Goal: Information Seeking & Learning: Learn about a topic

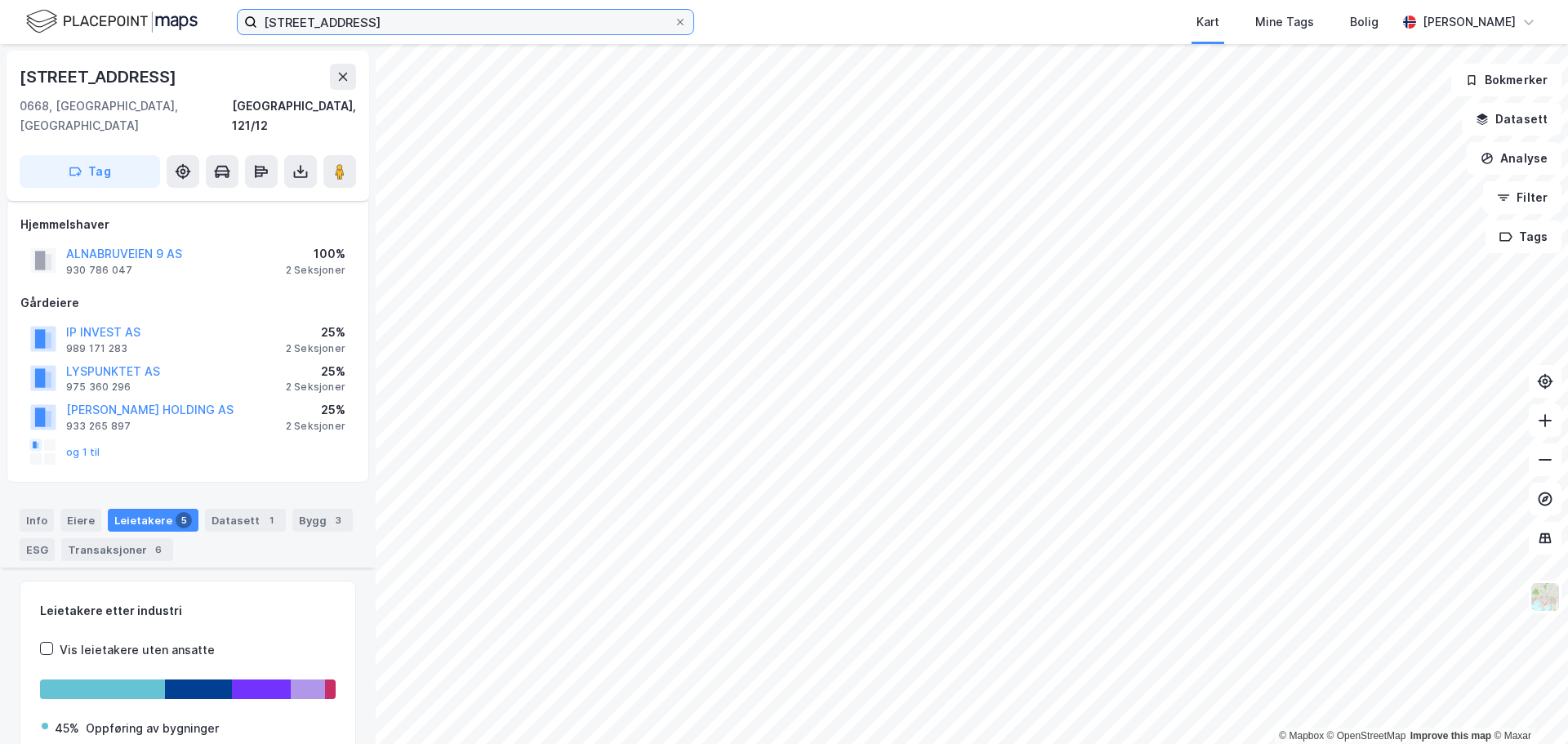
scroll to position [480, 0]
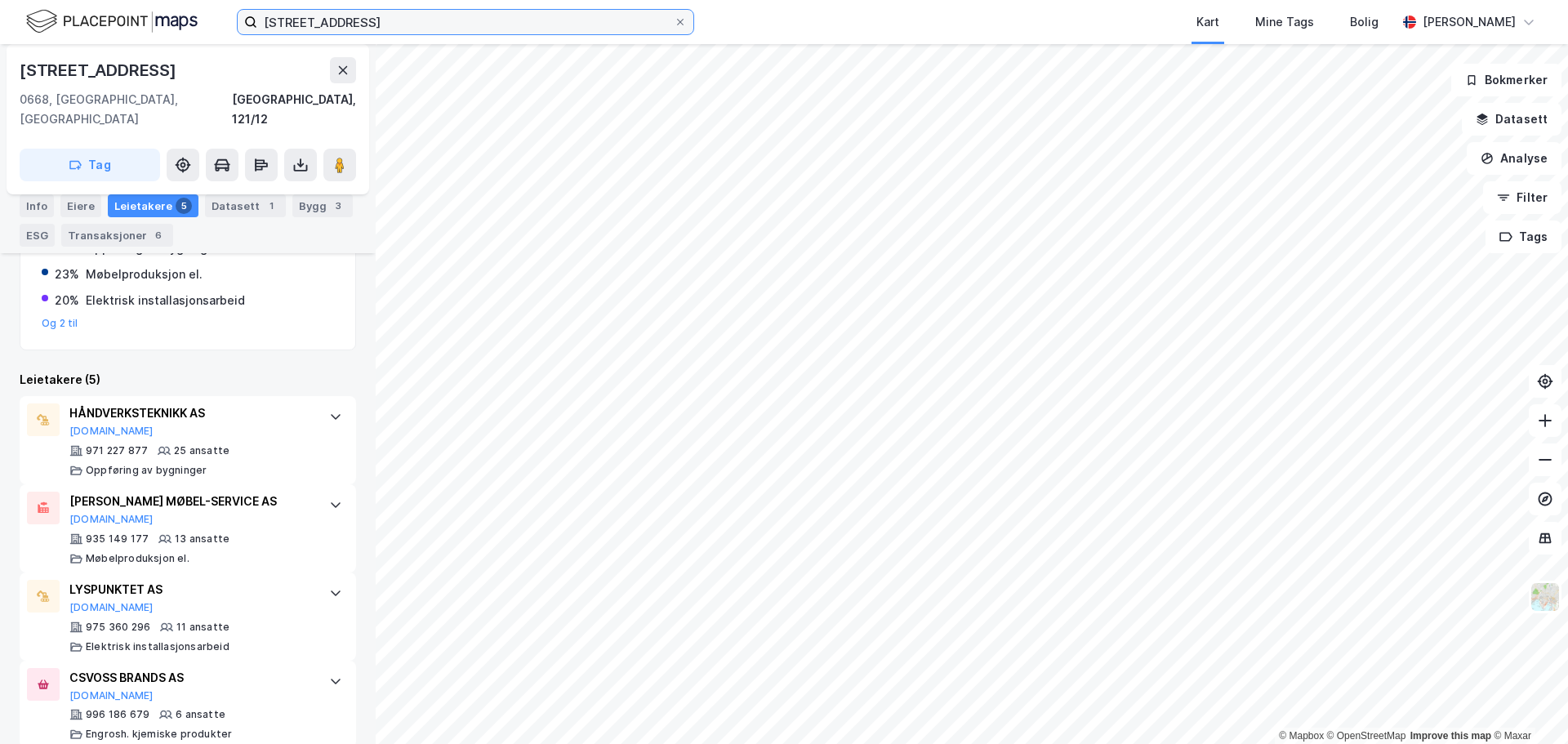
click at [342, 23] on input "[STREET_ADDRESS]" at bounding box center [465, 22] width 417 height 24
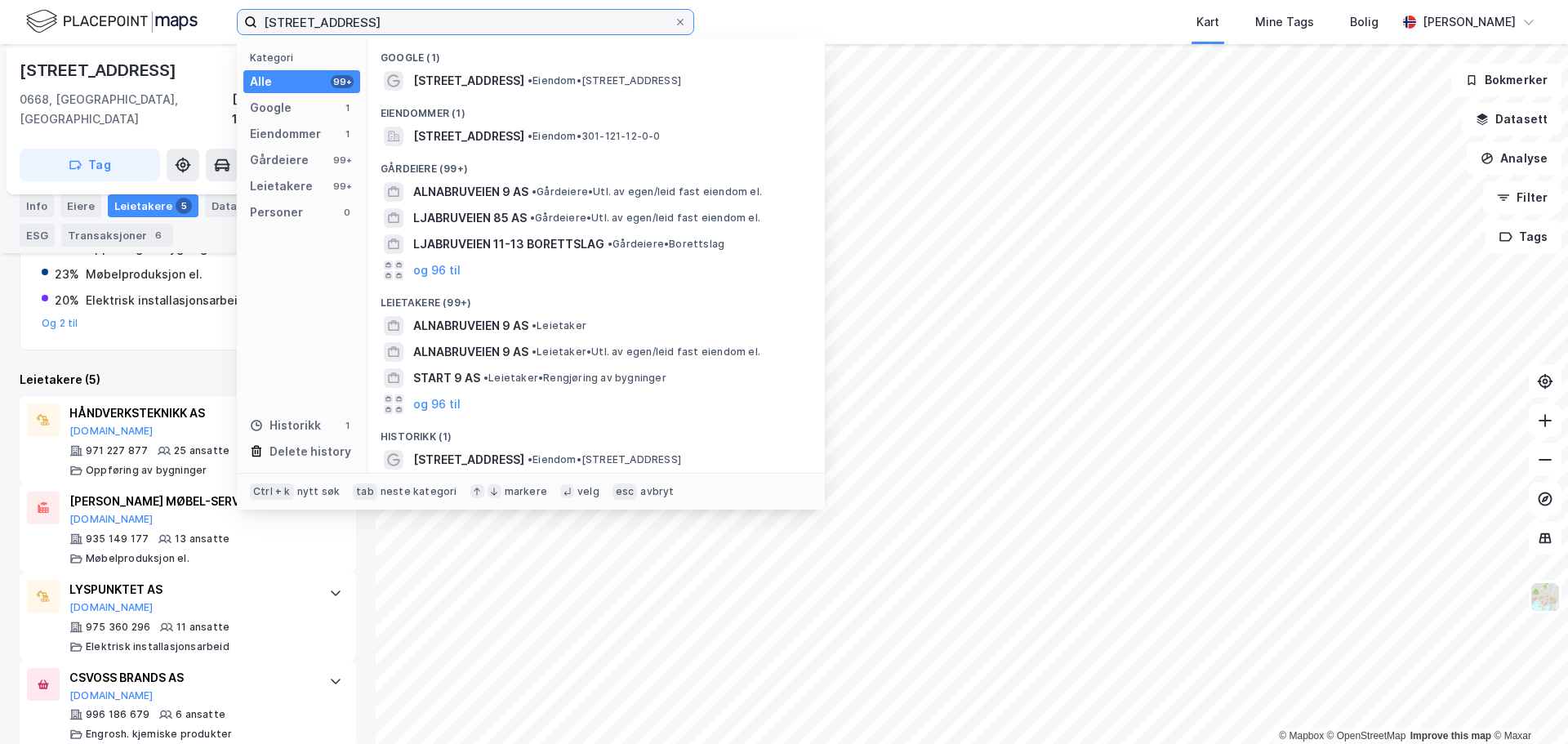
click at [342, 23] on input "[STREET_ADDRESS]" at bounding box center [465, 22] width 417 height 24
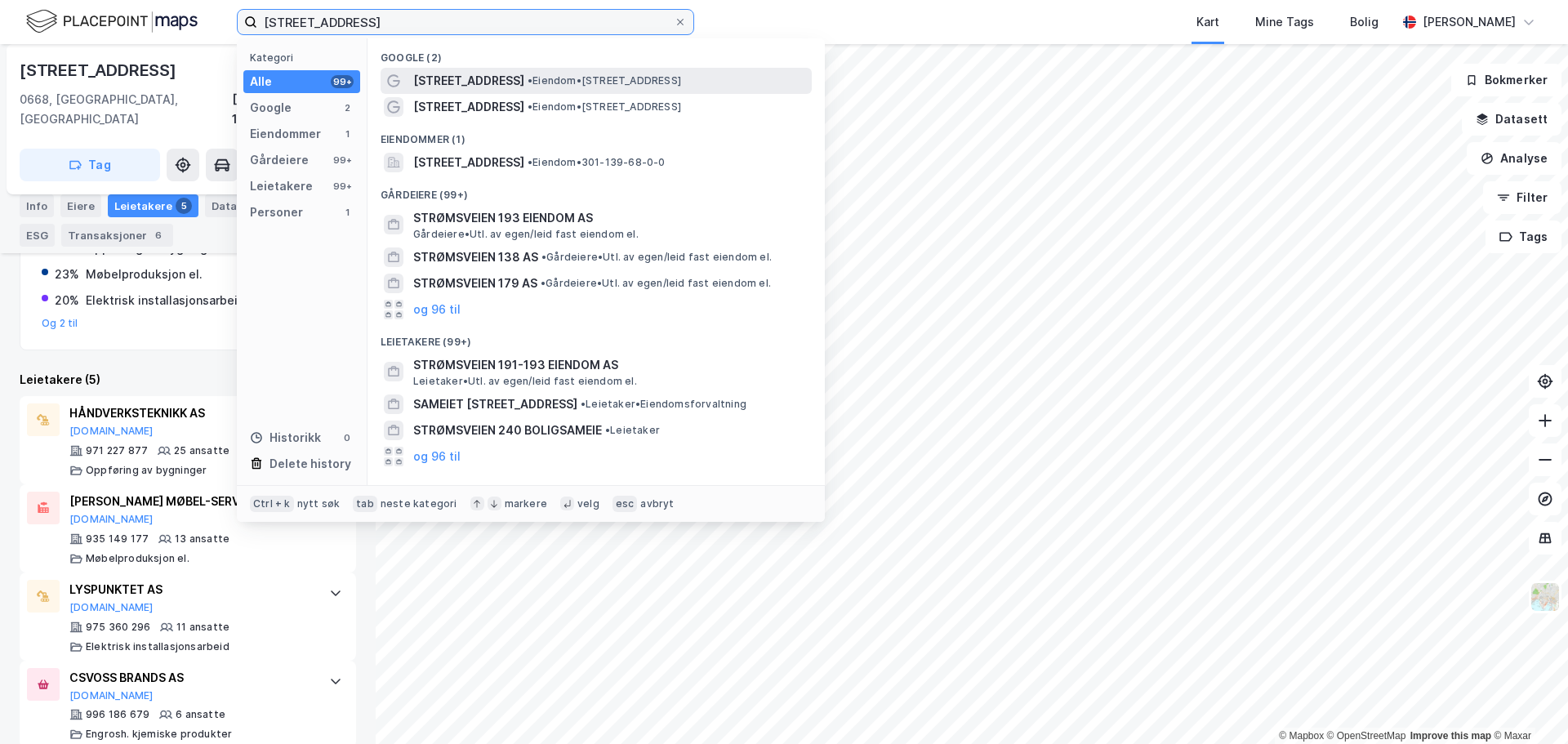
type input "[STREET_ADDRESS]"
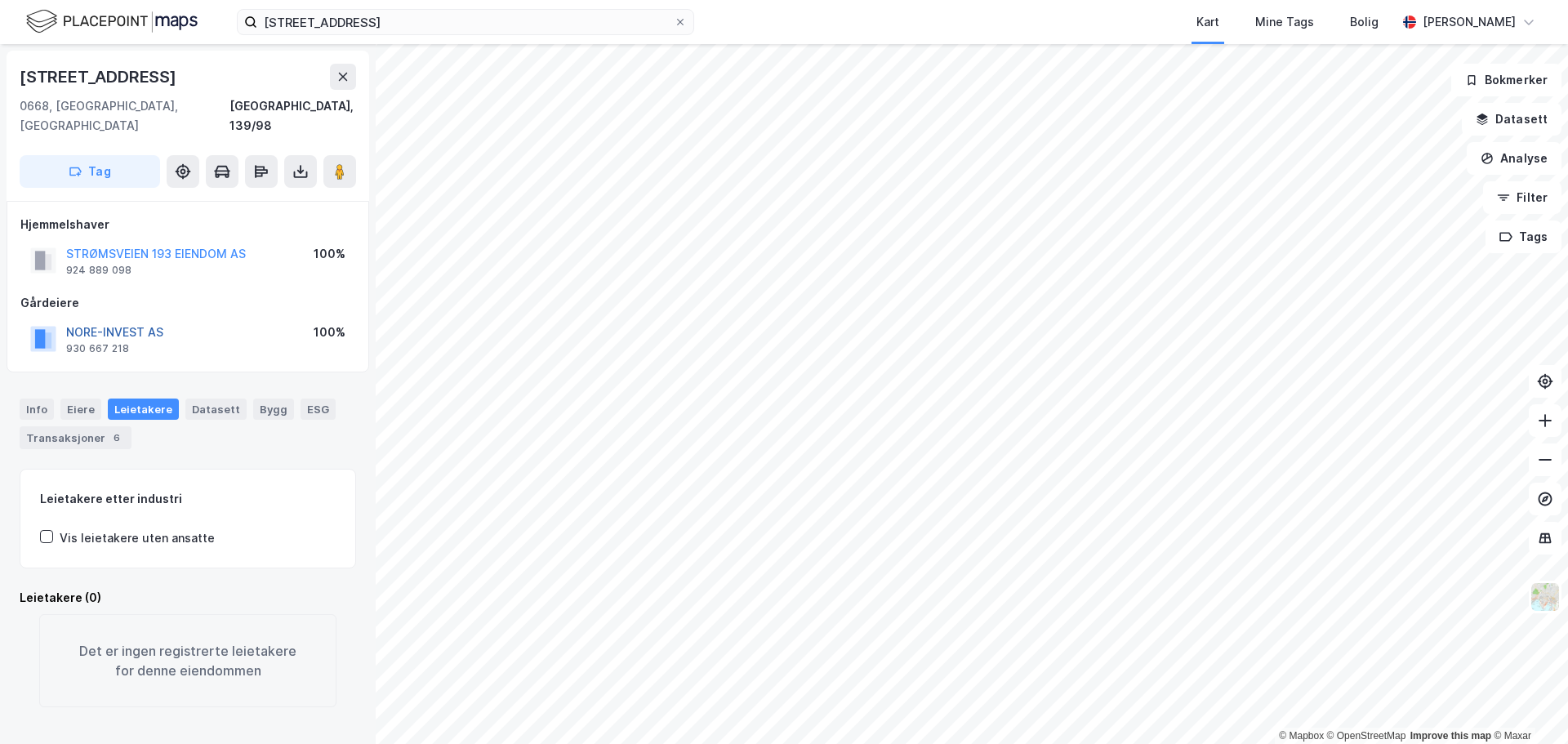
click at [0, 0] on button "NORE-INVEST AS" at bounding box center [0, 0] width 0 height 0
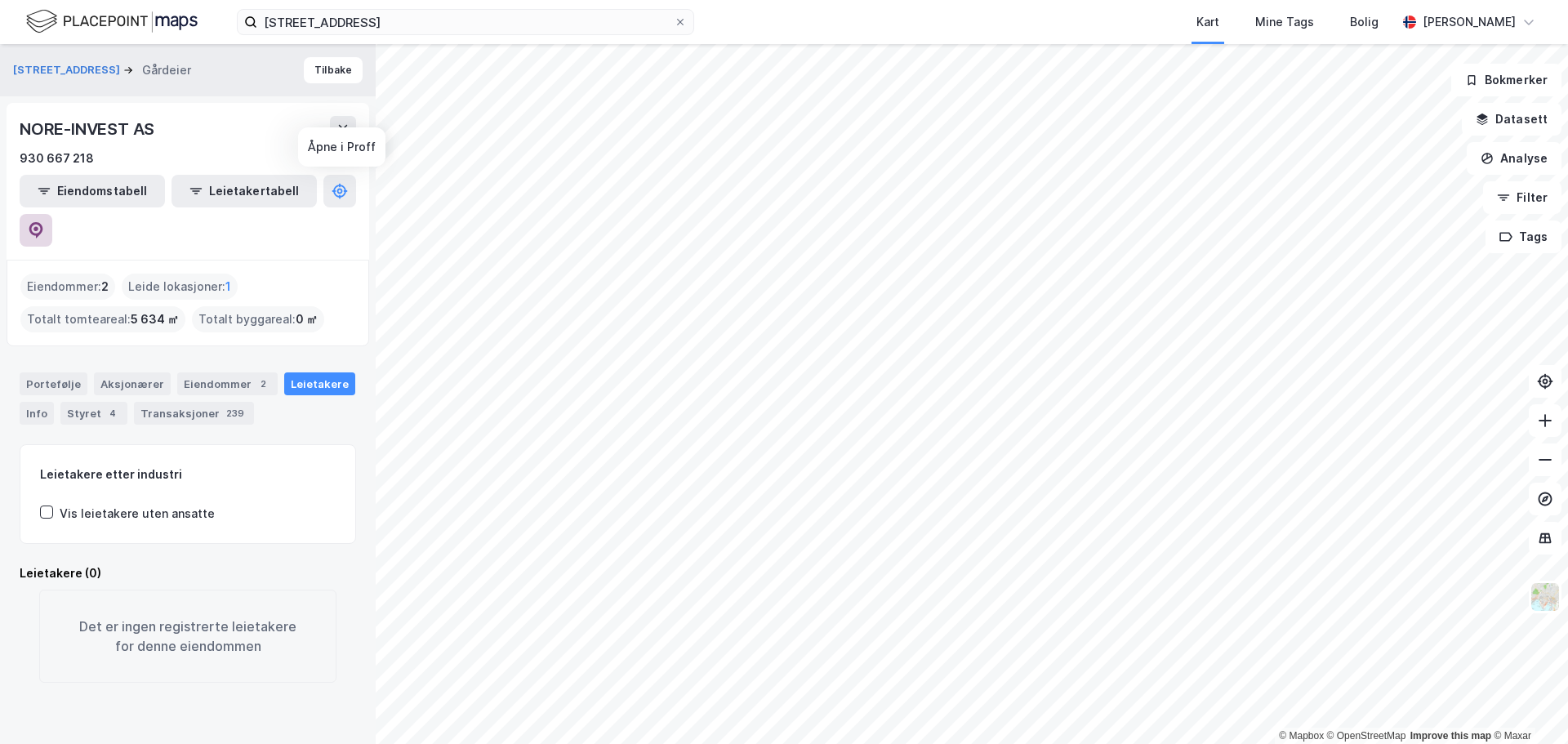
click at [44, 222] on icon at bounding box center [36, 230] width 14 height 16
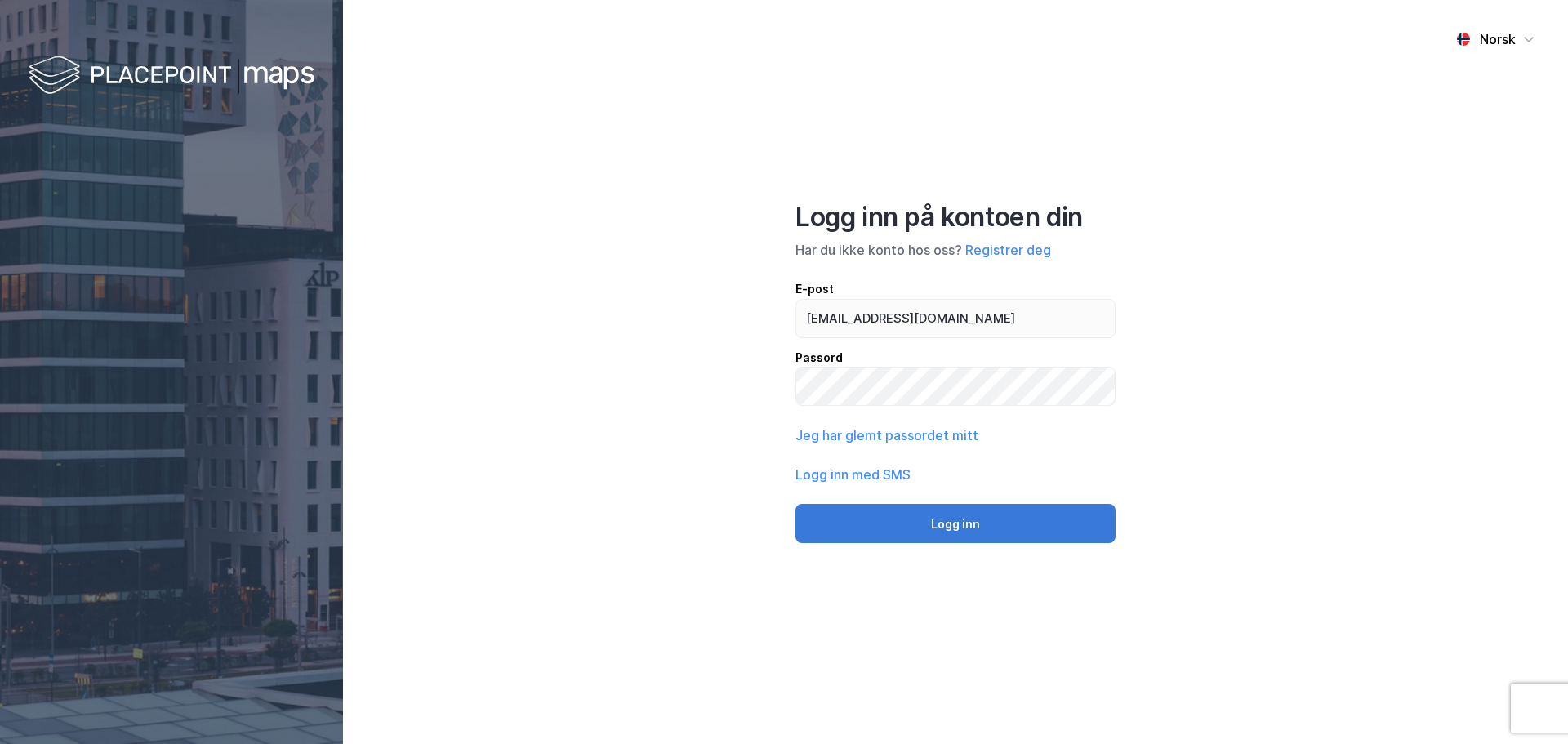
click at [928, 524] on button "Logg inn" at bounding box center [955, 523] width 320 height 39
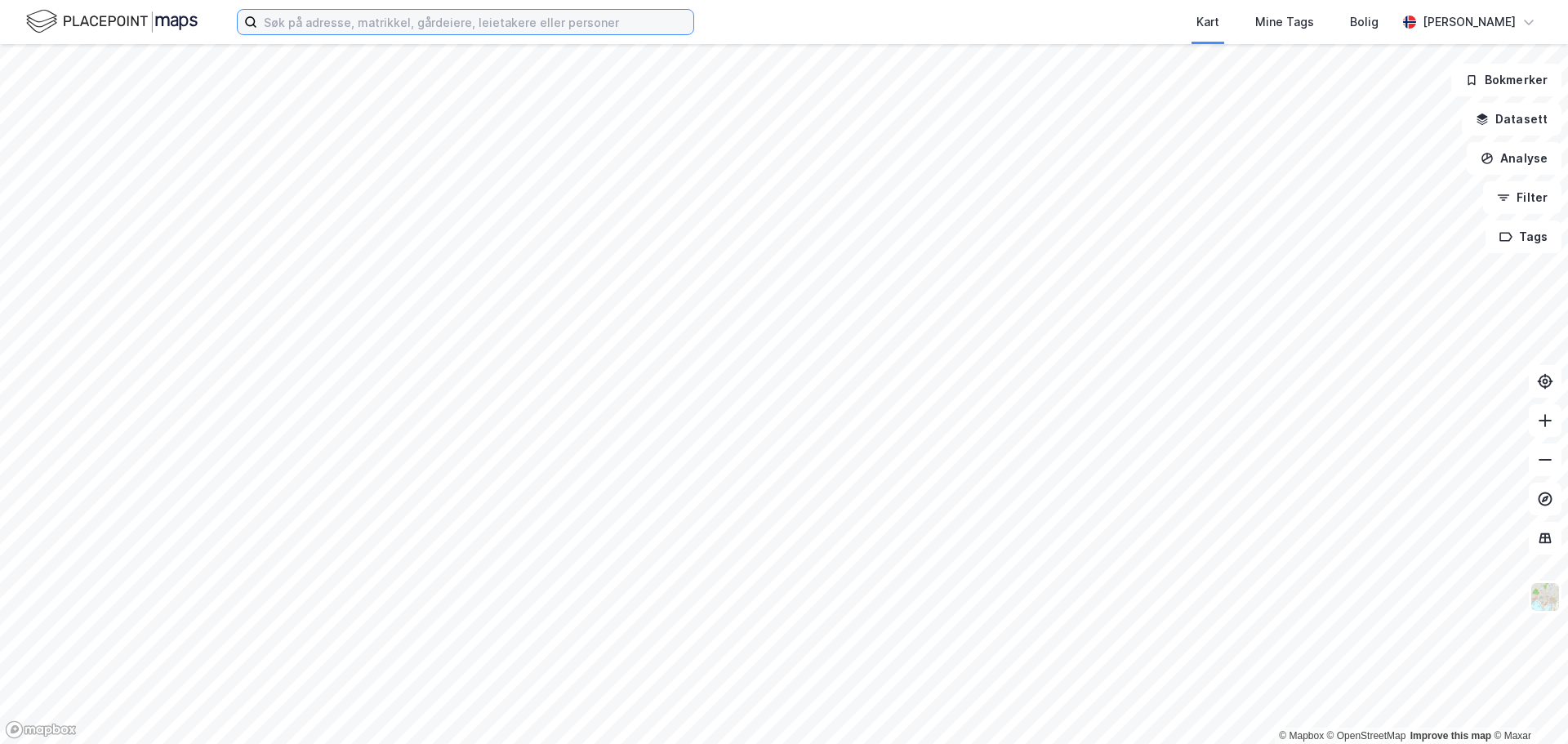
click at [454, 33] on input at bounding box center [475, 22] width 436 height 24
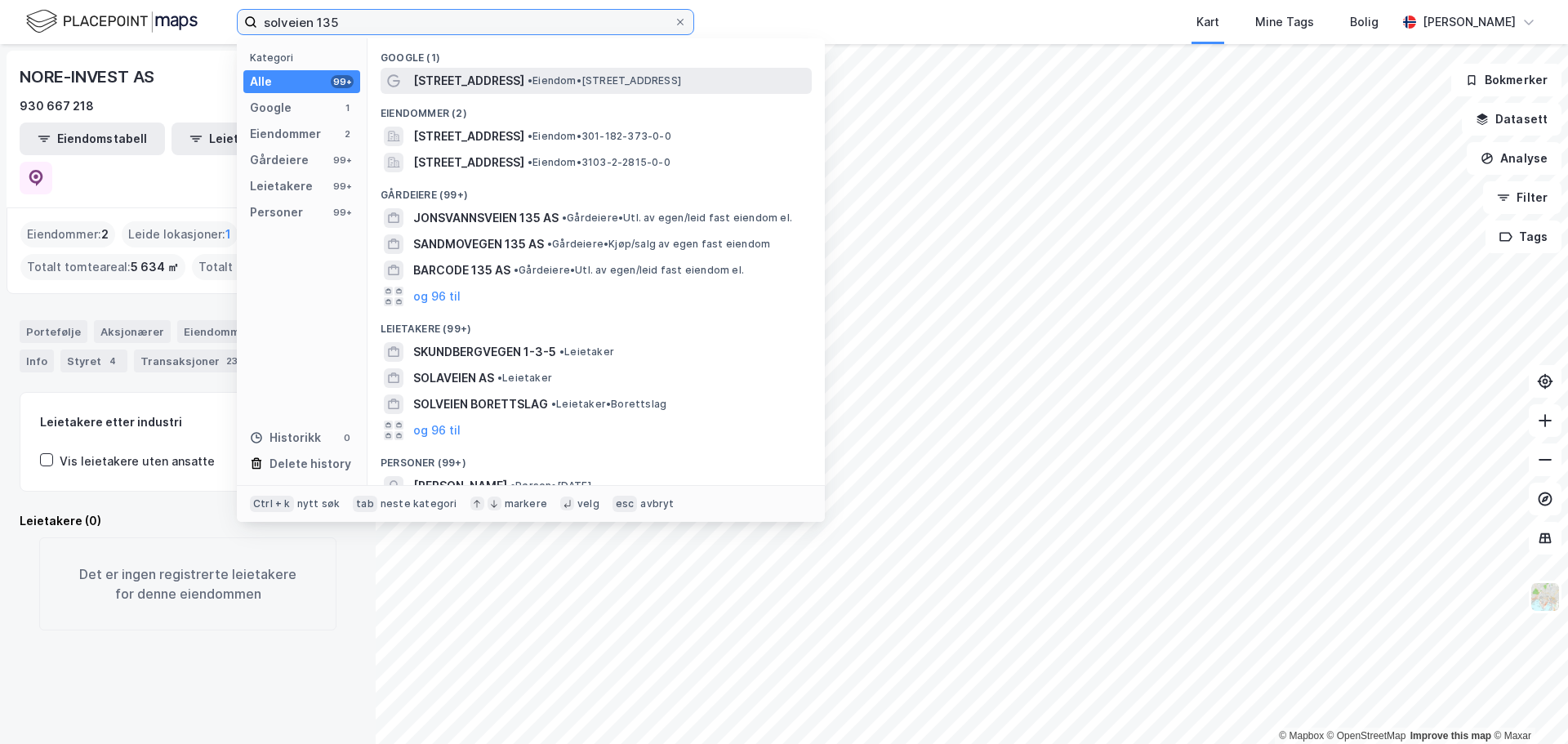
type input "solveien 135"
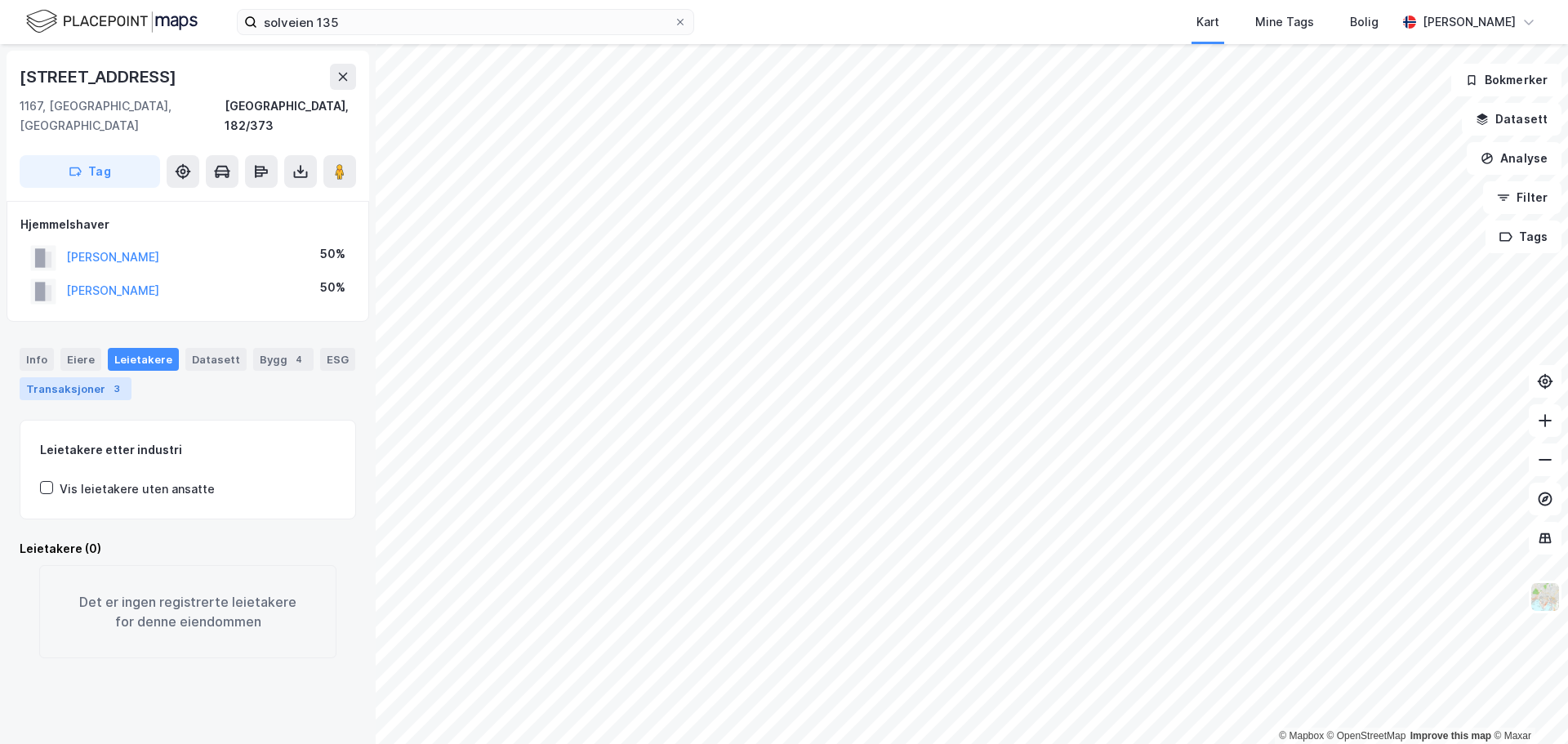
click at [55, 377] on div "Transaksjoner 3" at bounding box center [75, 388] width 112 height 23
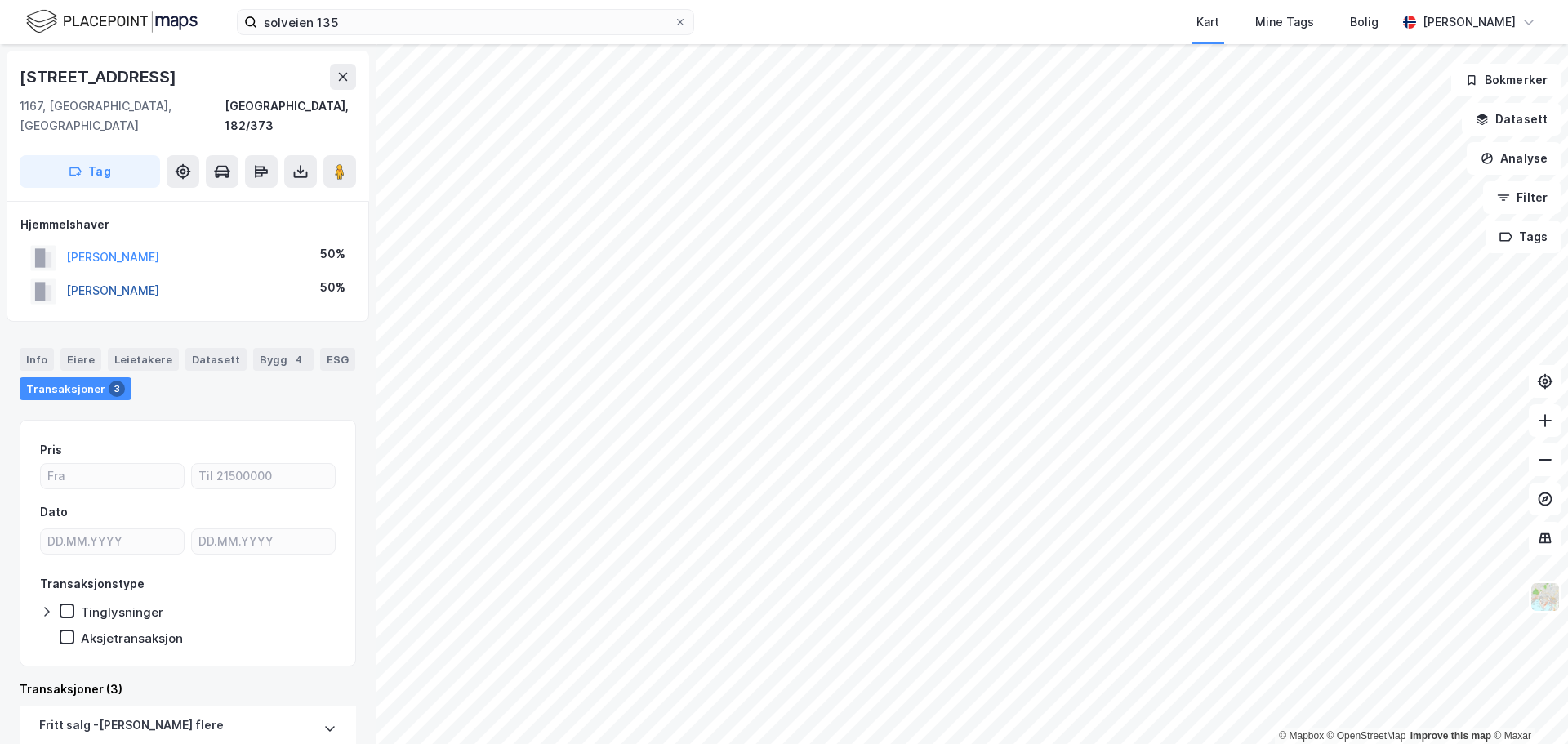
click at [0, 0] on button "[PERSON_NAME]" at bounding box center [0, 0] width 0 height 0
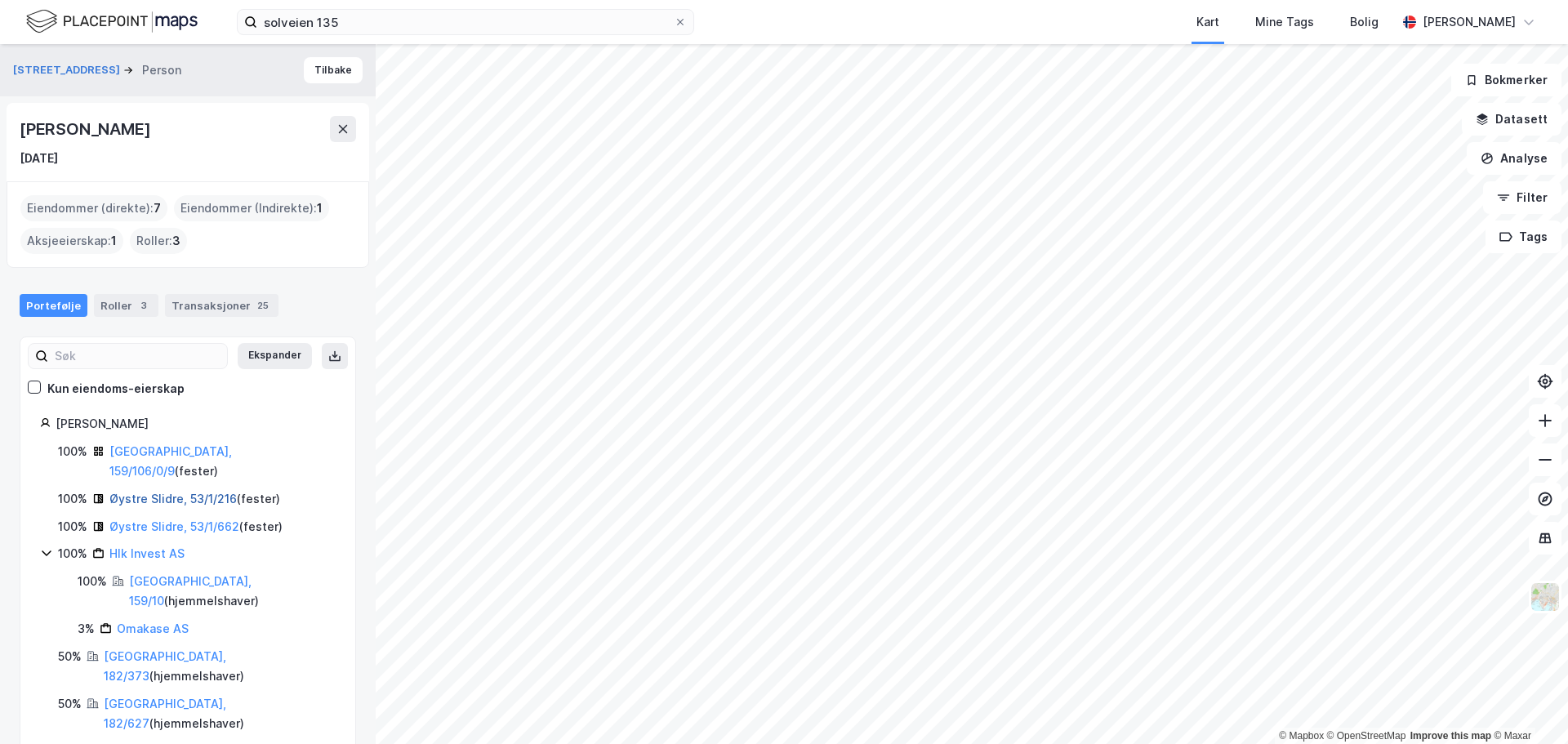
scroll to position [7, 0]
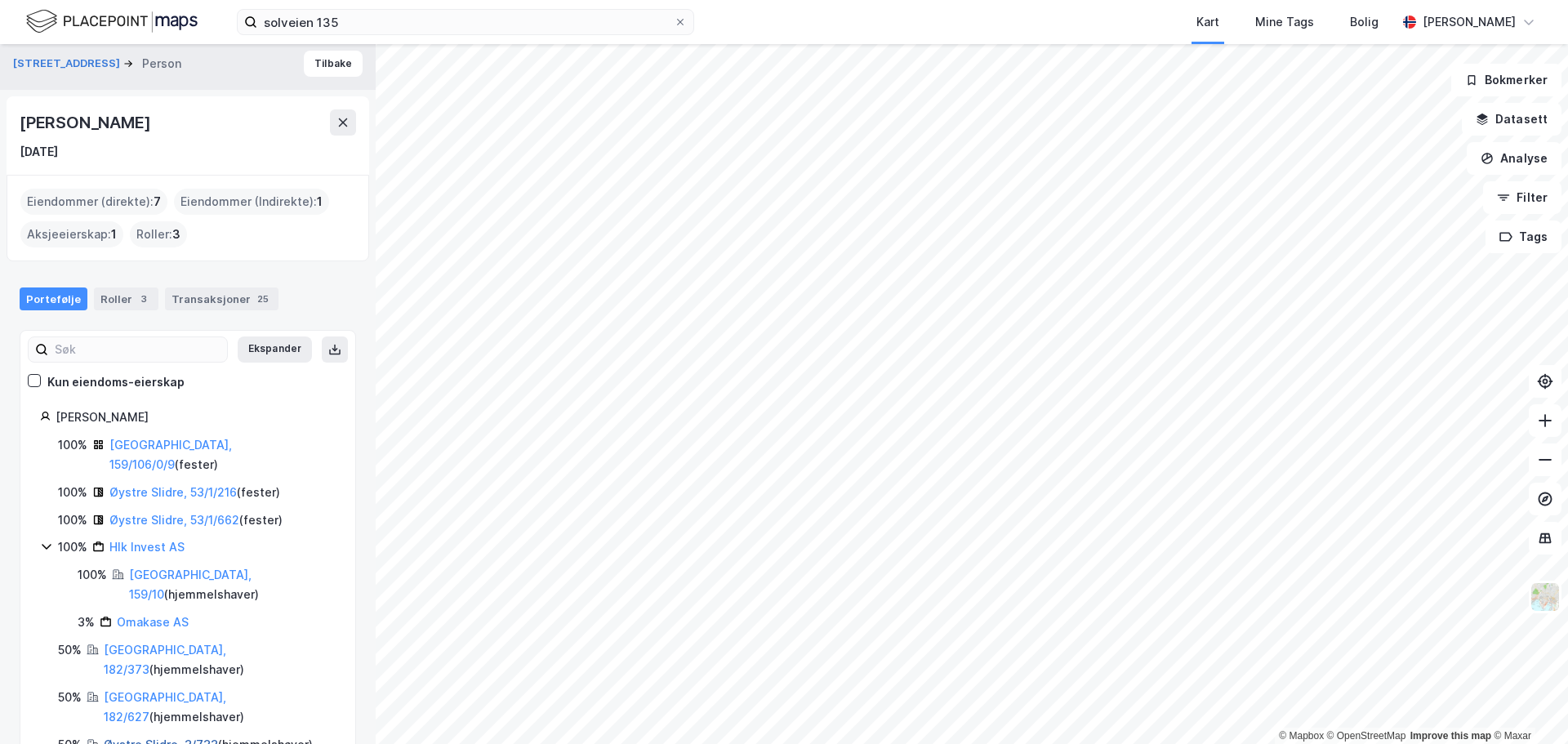
click at [127, 737] on link "Øystre Slidre, 3/733" at bounding box center [161, 744] width 114 height 14
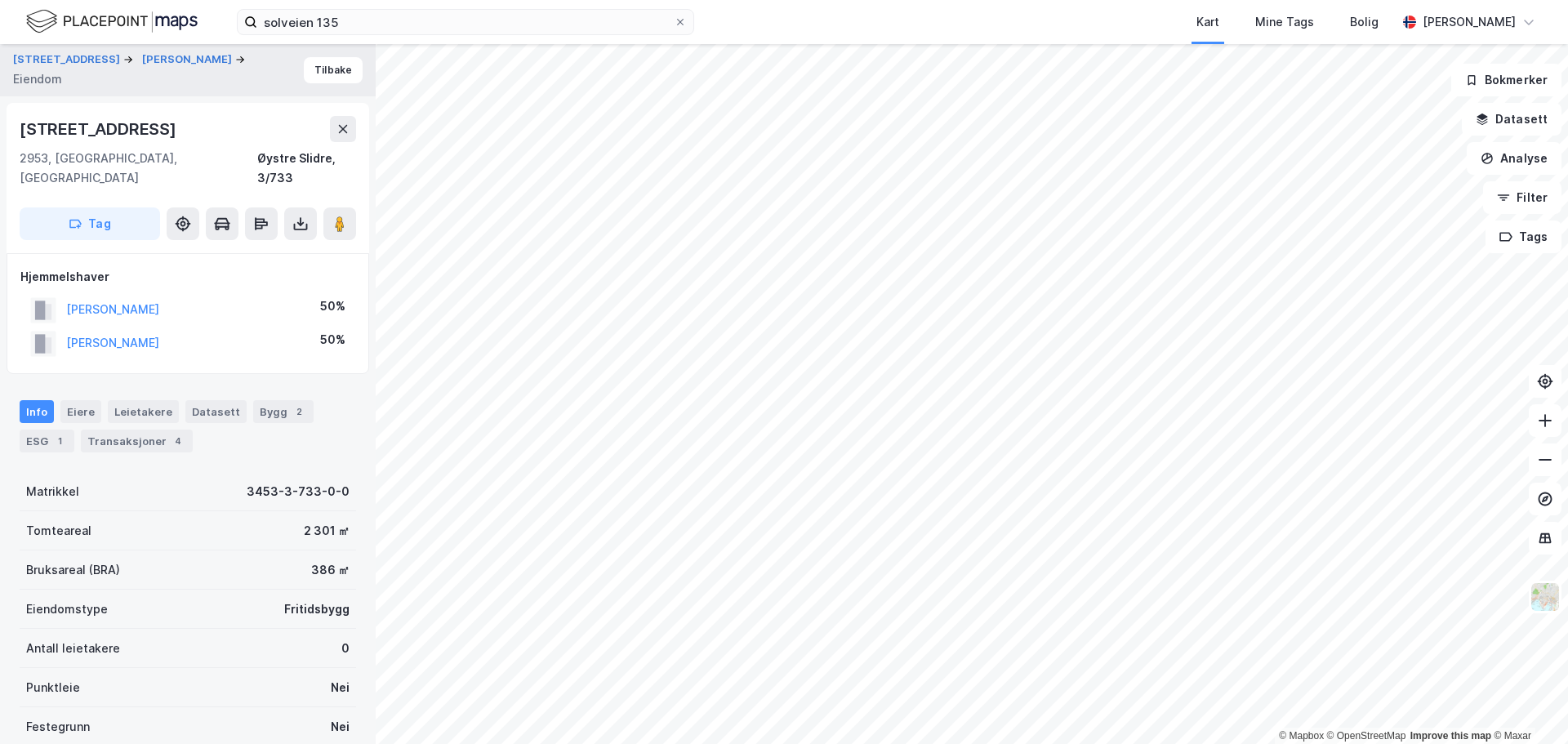
scroll to position [1, 0]
click at [122, 429] on div "Transaksjoner 4" at bounding box center [137, 440] width 112 height 23
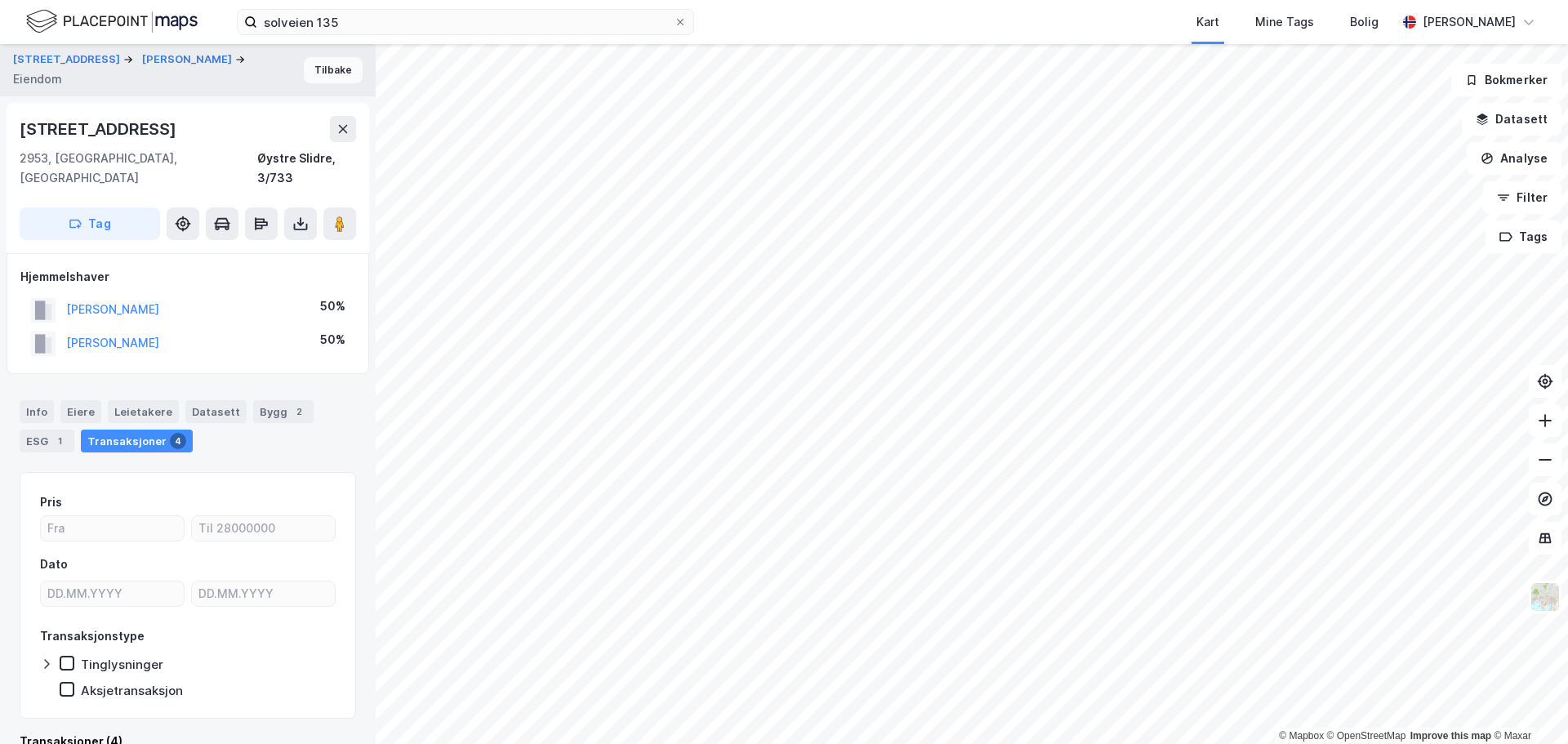
click at [322, 74] on button "Tilbake" at bounding box center [334, 70] width 59 height 26
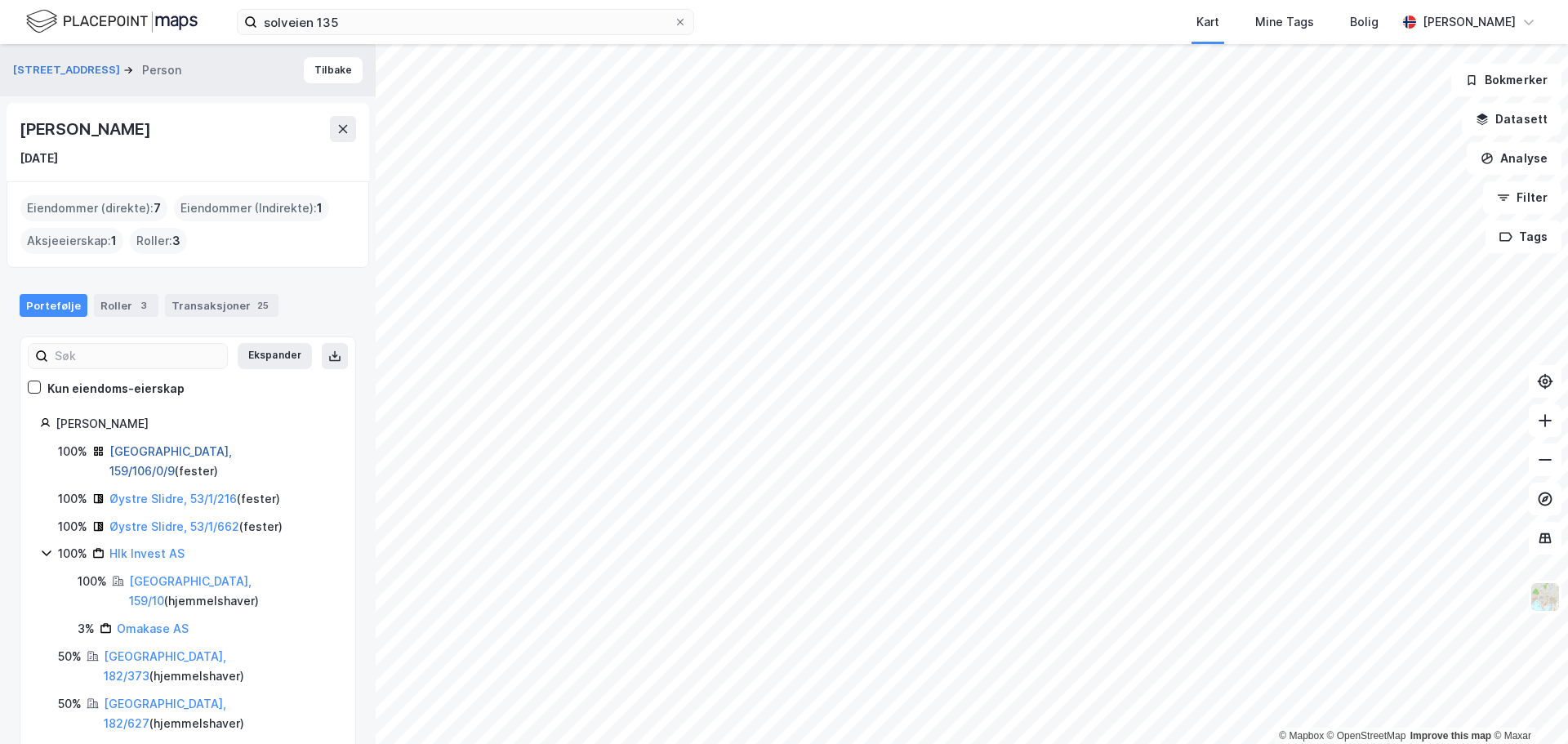
click at [165, 456] on link "[GEOGRAPHIC_DATA], 159/106/0/9" at bounding box center [171, 461] width 122 height 34
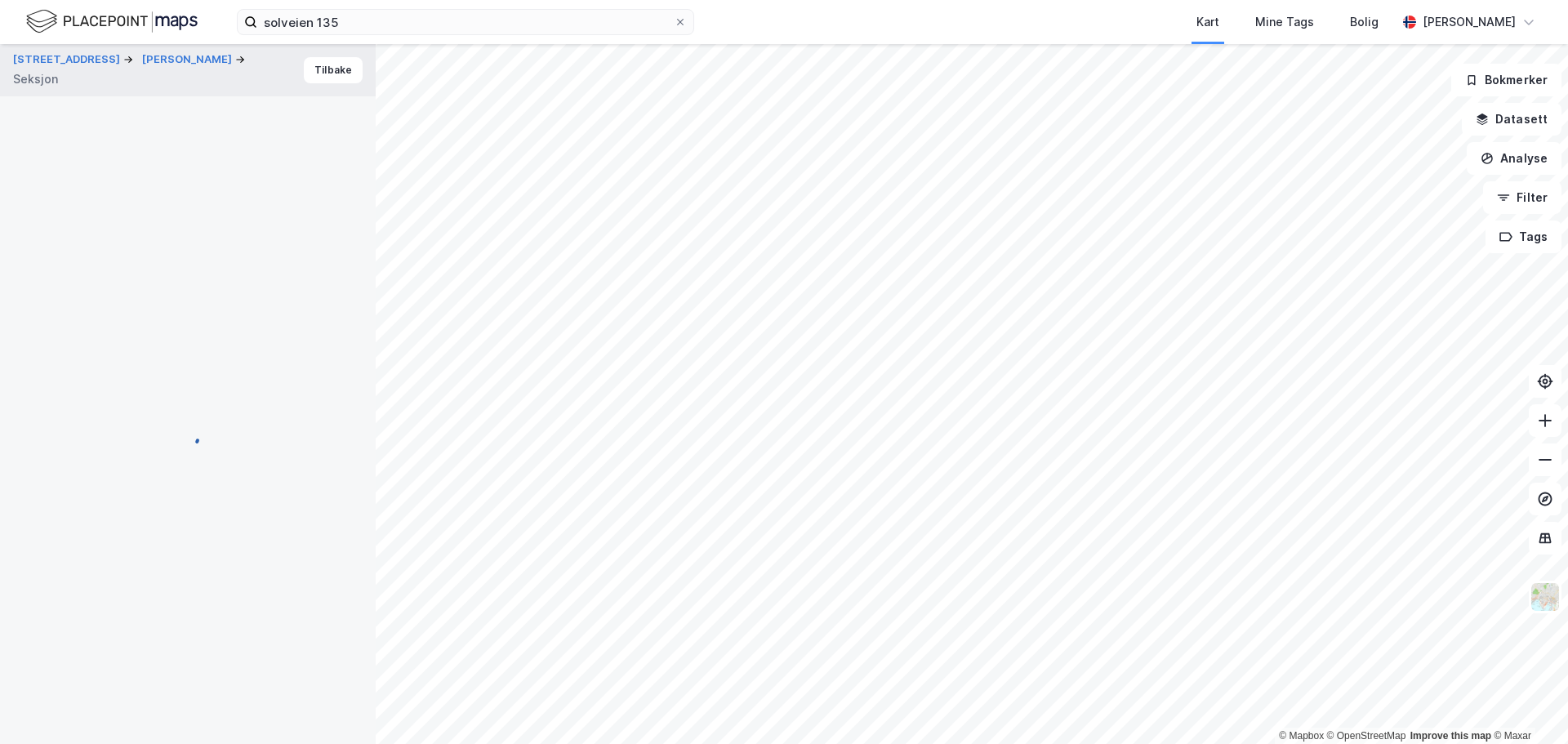
scroll to position [7, 0]
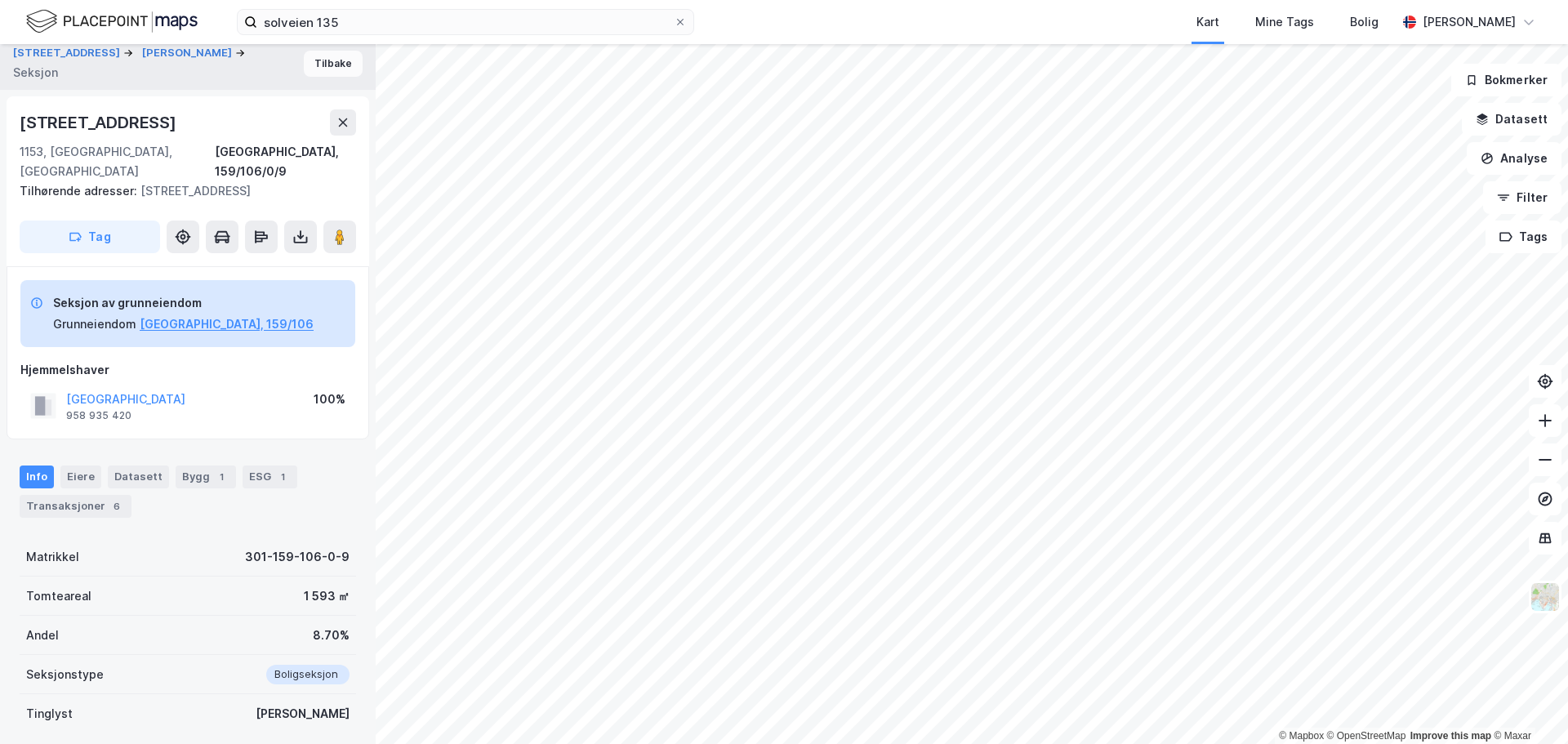
click at [320, 66] on button "Tilbake" at bounding box center [334, 63] width 59 height 26
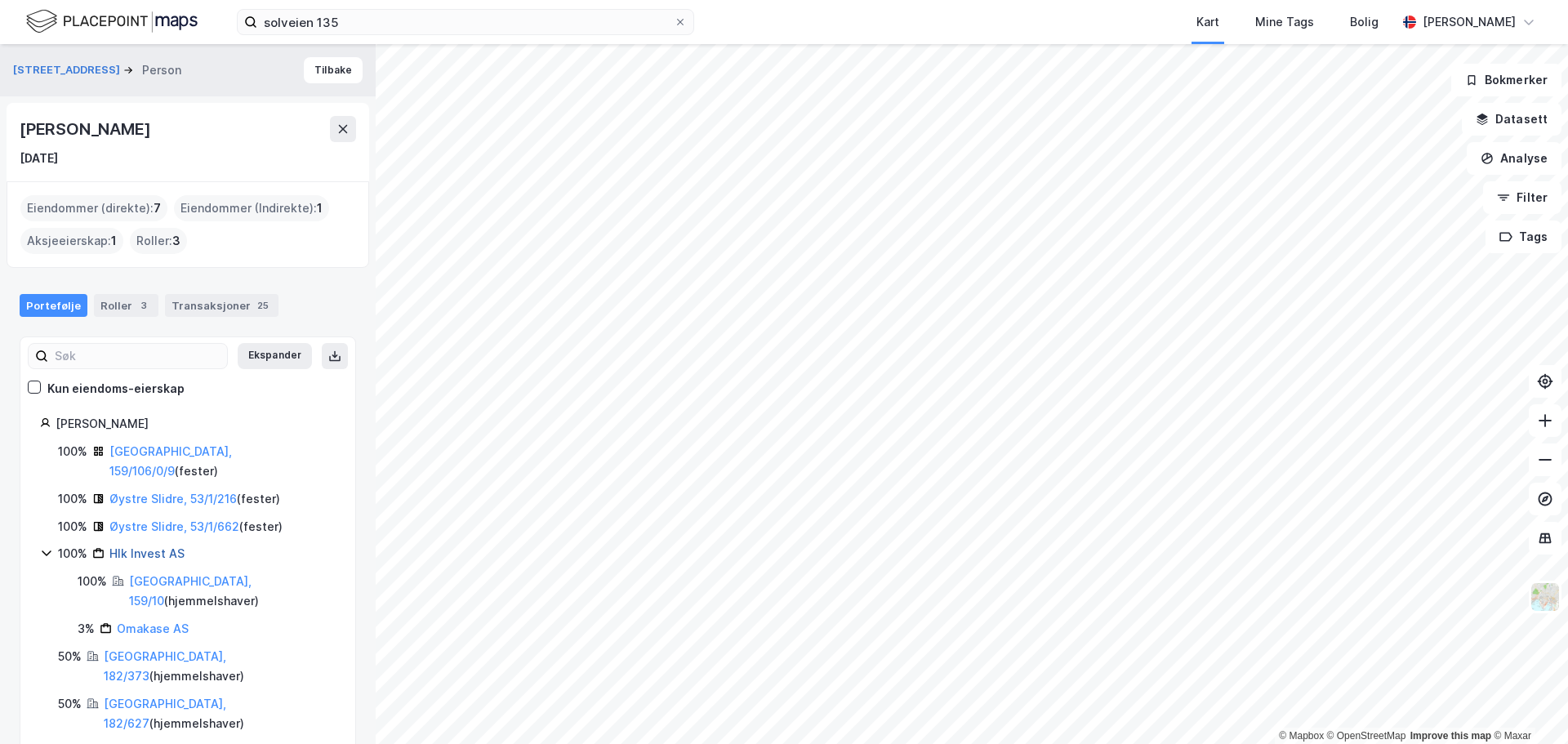
scroll to position [7, 0]
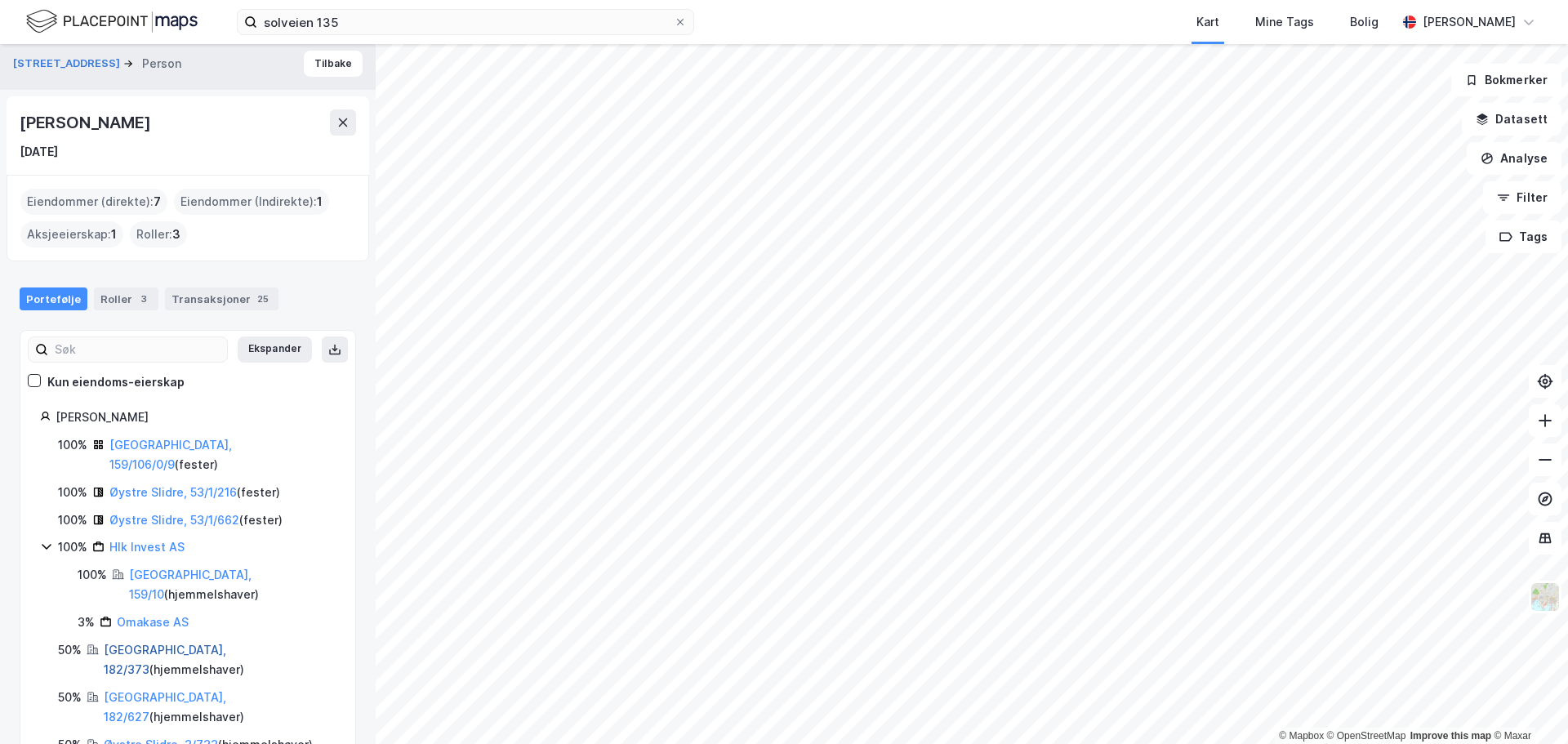
click at [141, 643] on link "[GEOGRAPHIC_DATA], 182/373" at bounding box center [165, 659] width 122 height 34
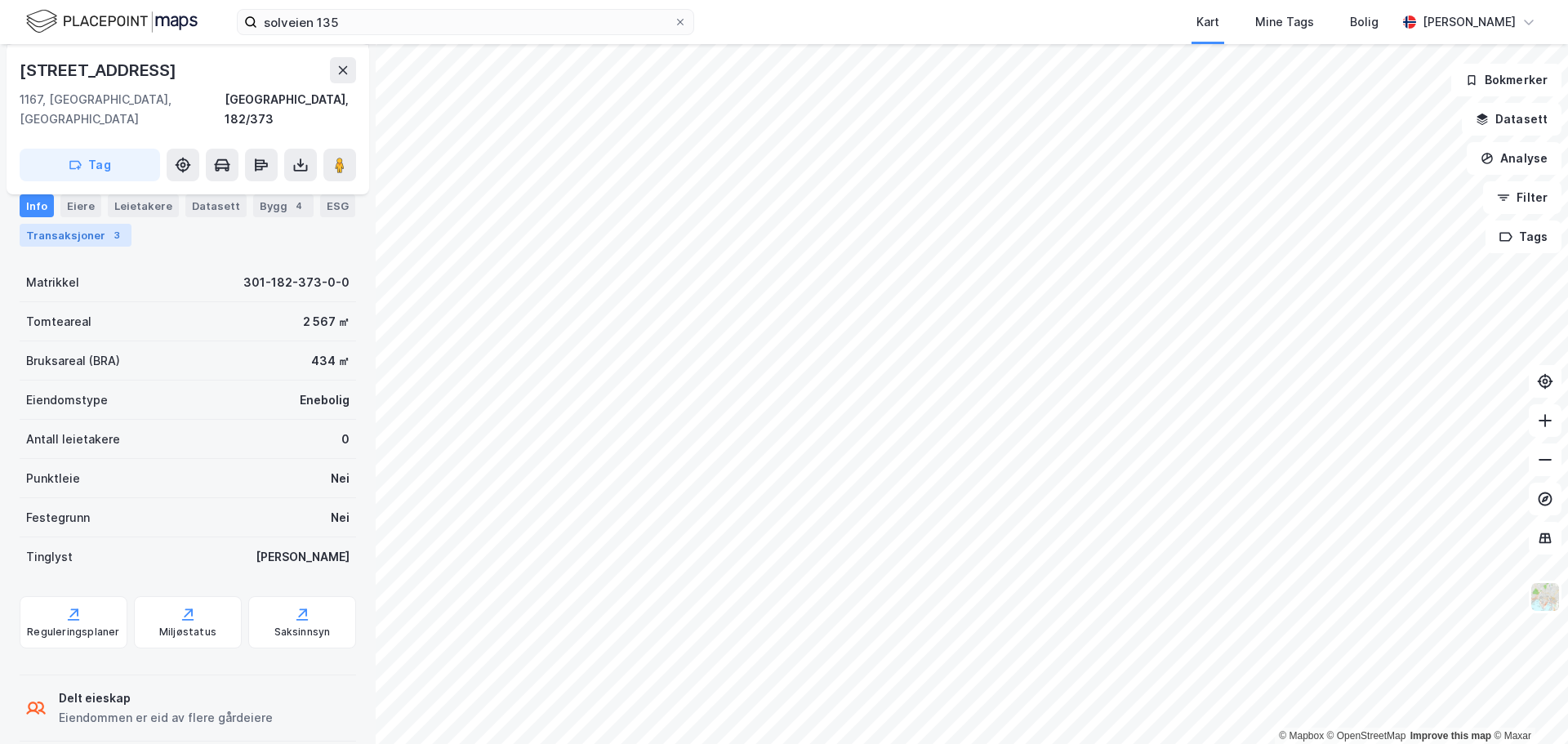
scroll to position [161, 0]
click at [296, 622] on div "Saksinnsyn" at bounding box center [302, 628] width 56 height 13
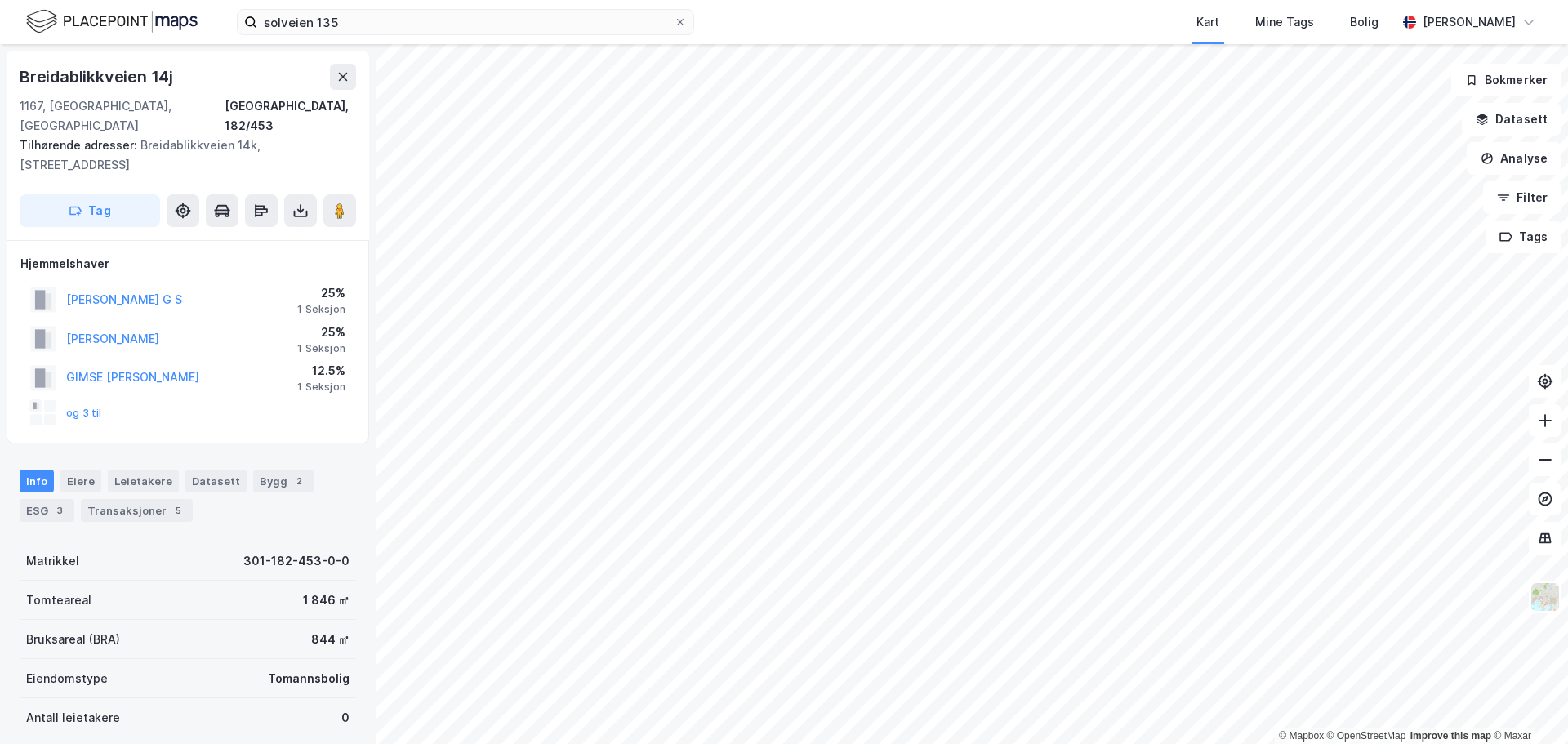
scroll to position [4, 0]
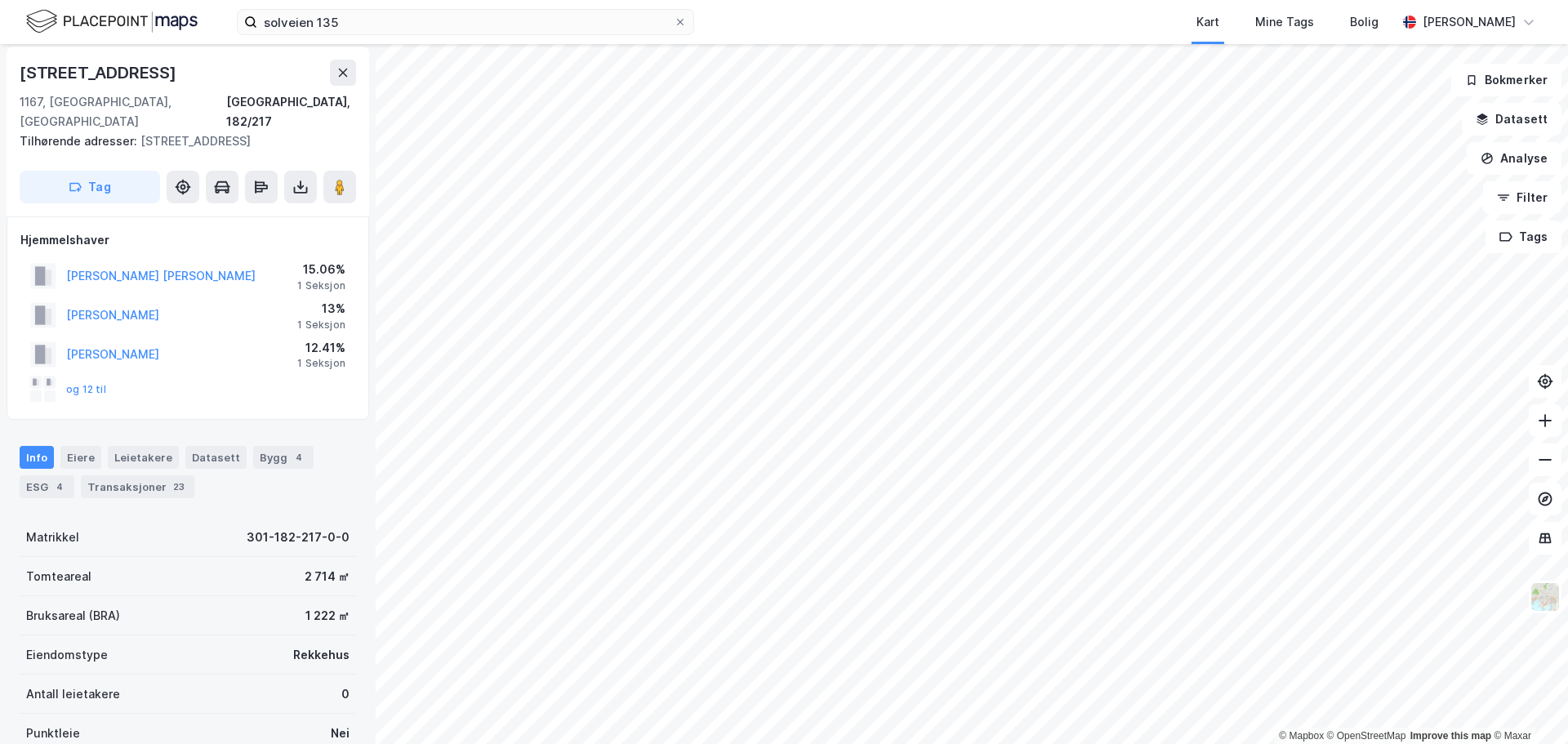
scroll to position [4, 0]
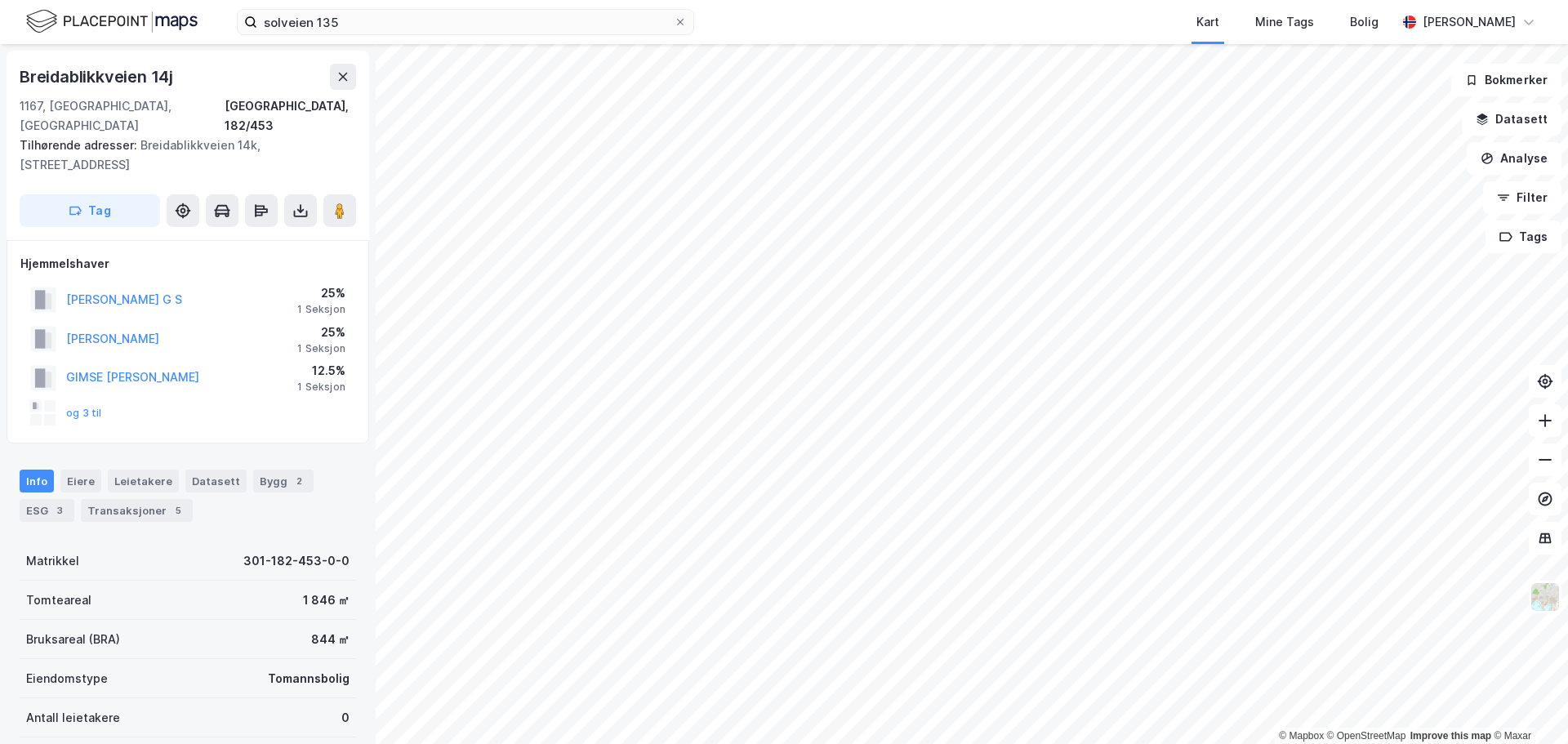
scroll to position [4, 0]
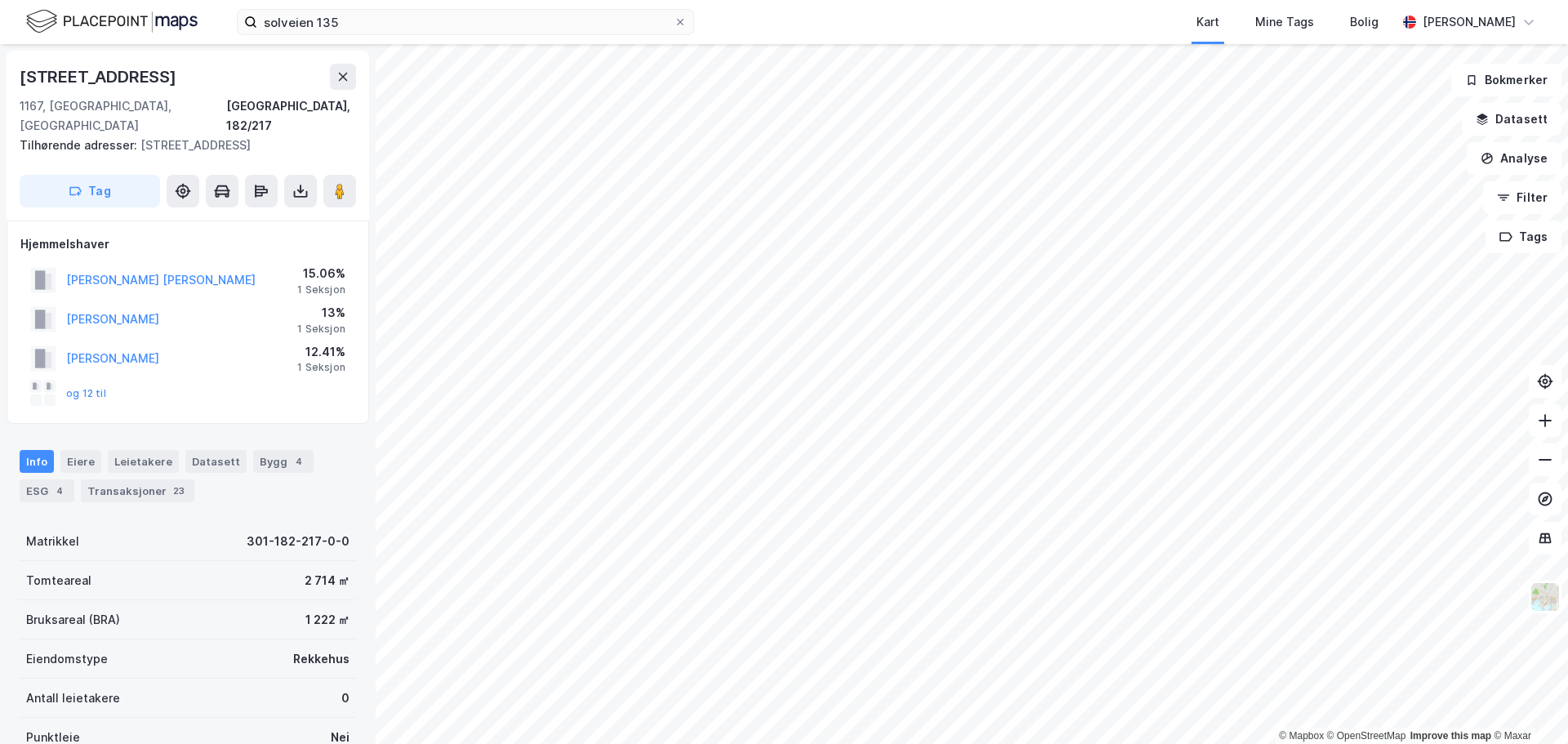
scroll to position [4, 0]
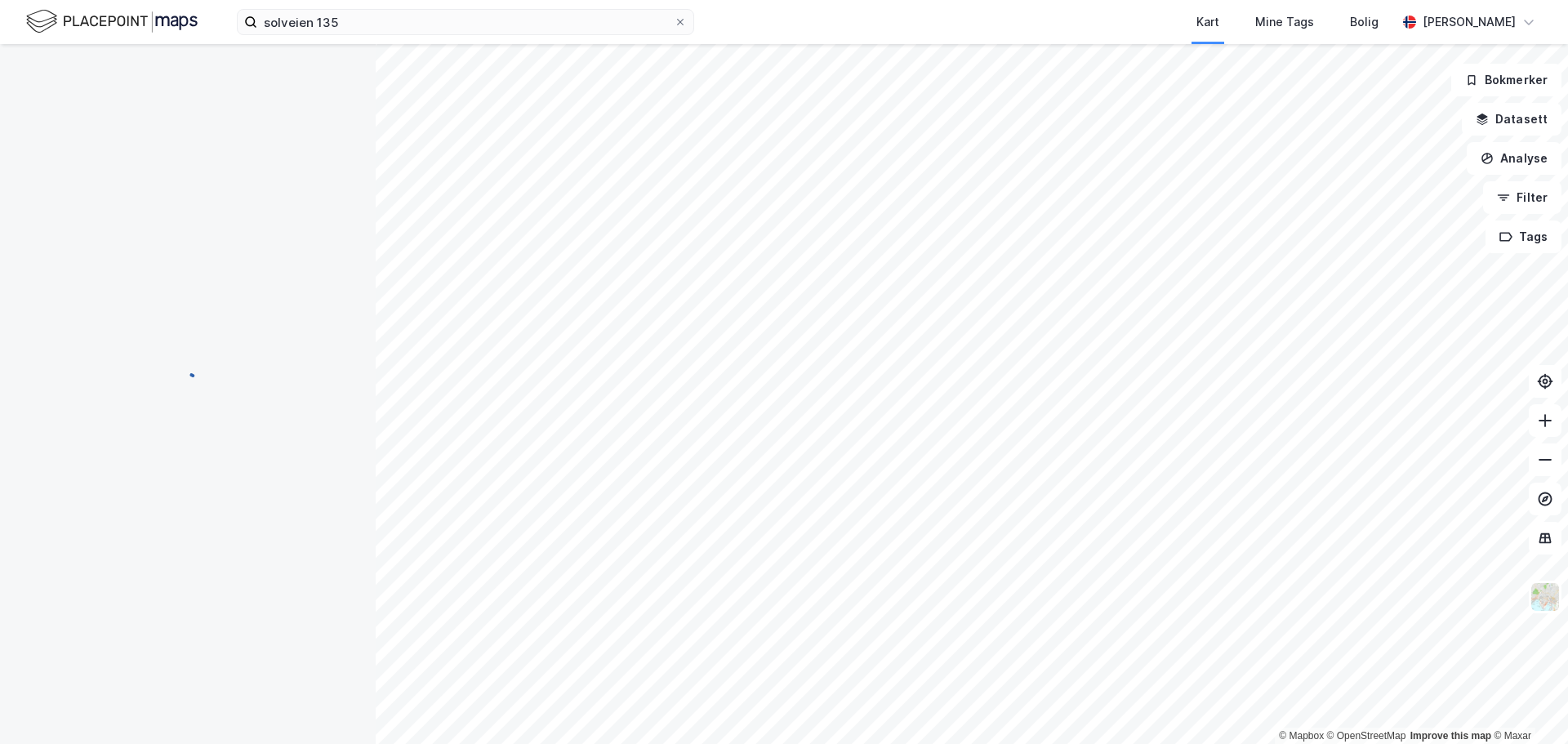
scroll to position [4, 0]
